Goal: Transaction & Acquisition: Download file/media

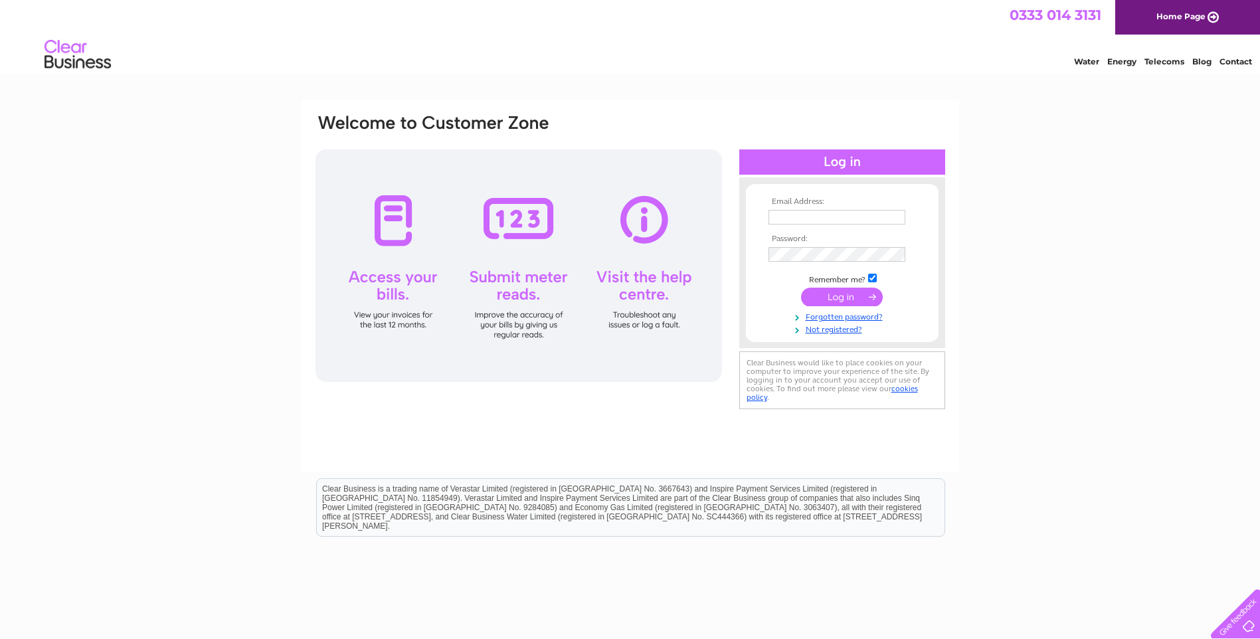
type input "[PERSON_NAME][EMAIL_ADDRESS][DOMAIN_NAME]"
click at [842, 298] on input "submit" at bounding box center [842, 297] width 82 height 19
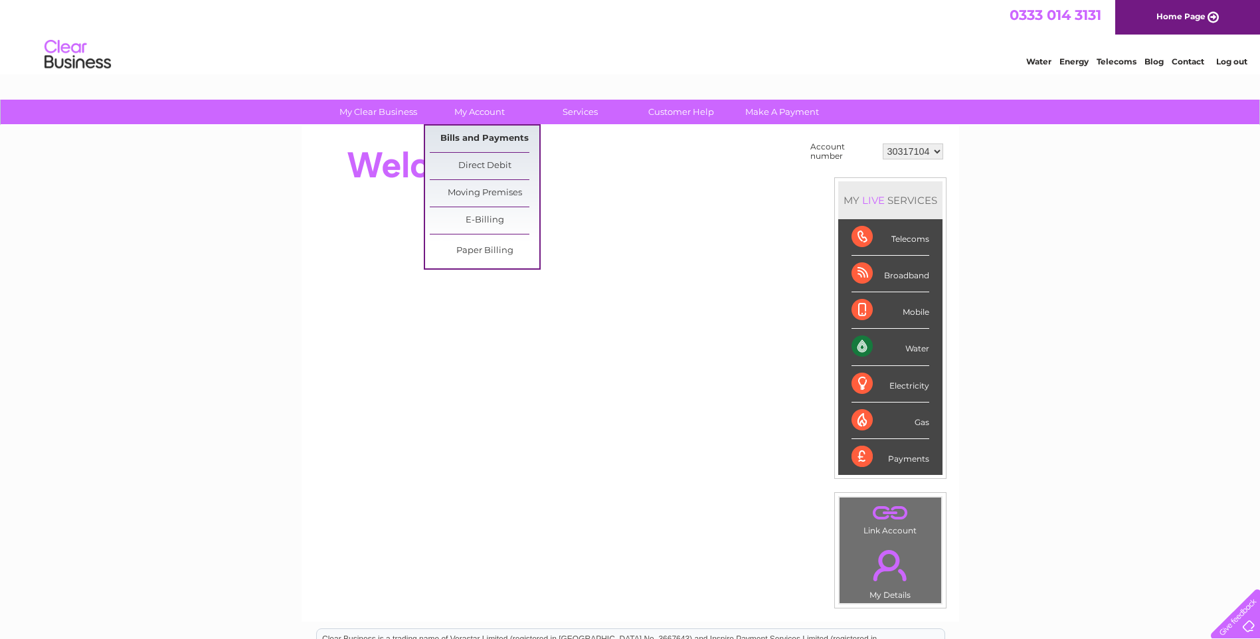
click at [503, 138] on link "Bills and Payments" at bounding box center [485, 139] width 110 height 27
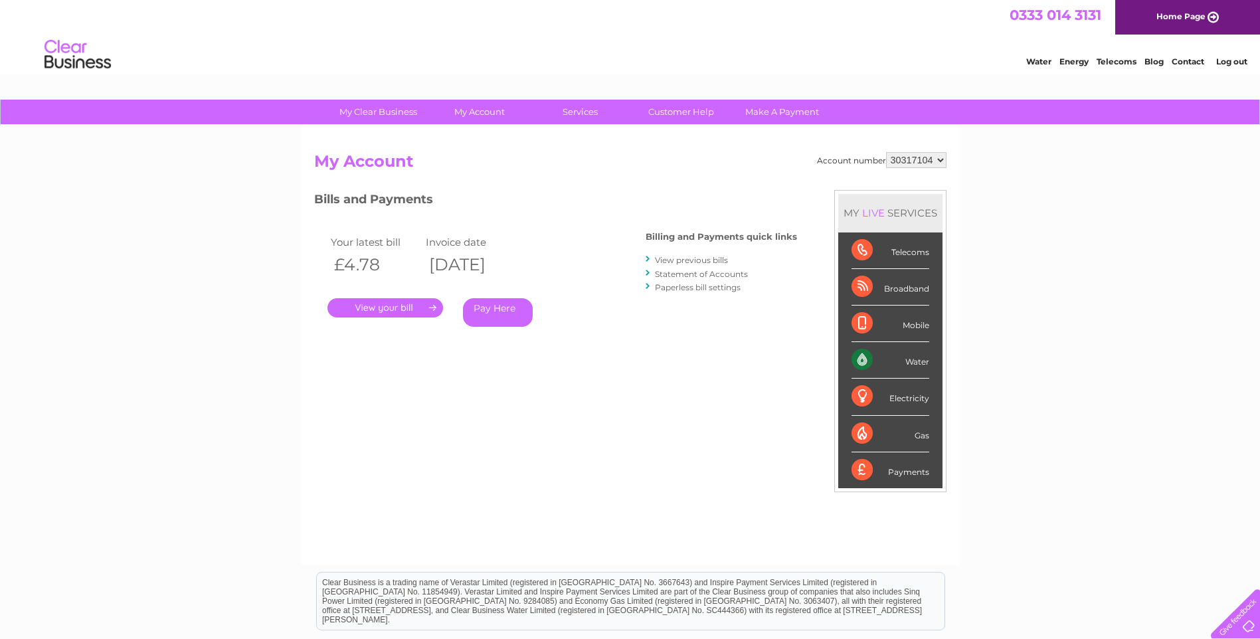
click at [398, 302] on link "." at bounding box center [385, 307] width 116 height 19
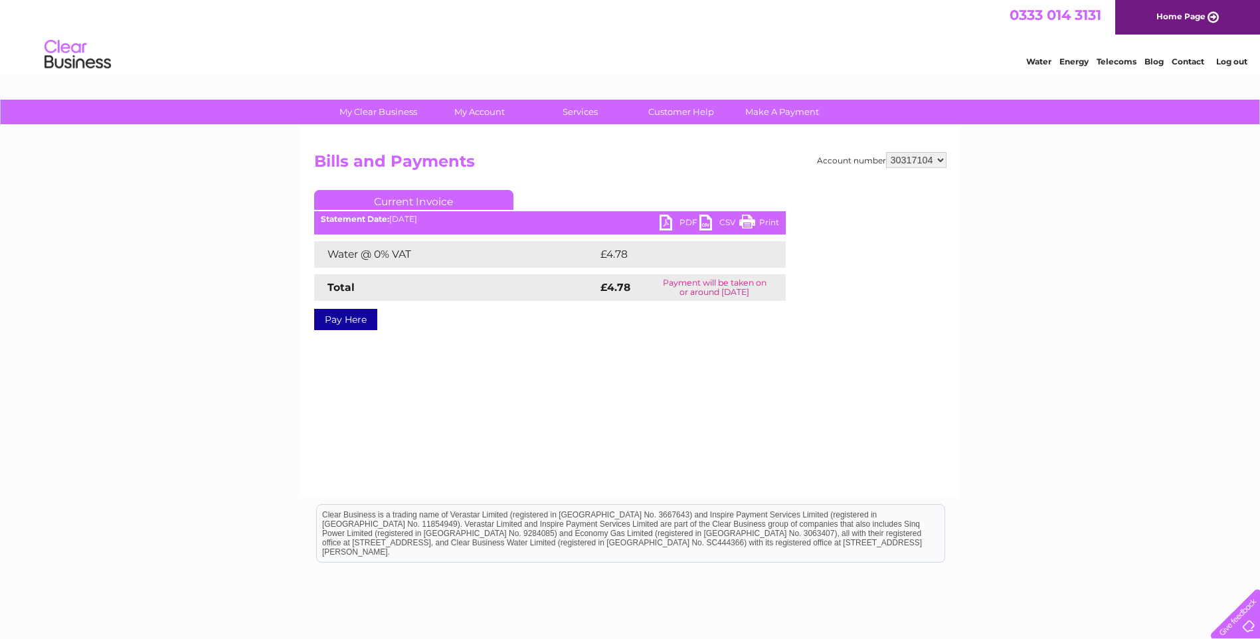
click at [682, 221] on link "PDF" at bounding box center [680, 224] width 40 height 19
